Goal: Use online tool/utility: Utilize a website feature to perform a specific function

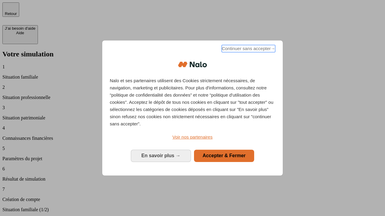
click at [248, 50] on span "Continuer sans accepter →" at bounding box center [247, 48] width 53 height 7
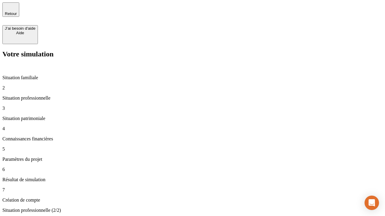
type input "30 000"
type input "40 000"
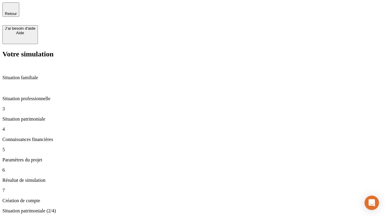
type input "1 100"
type input "20"
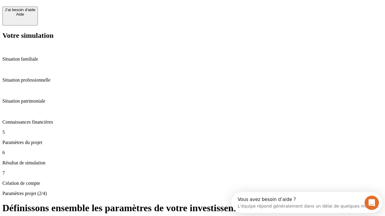
scroll to position [5, 0]
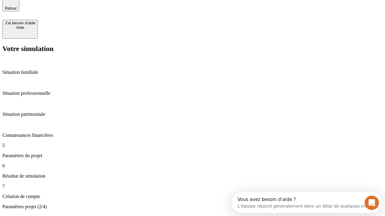
type input "40"
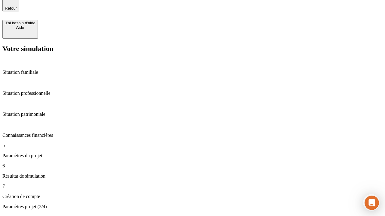
type input "50 000"
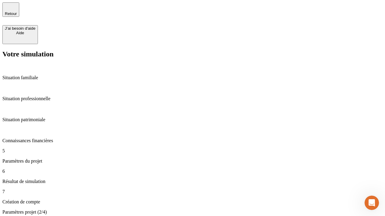
type input "640"
